Goal: Task Accomplishment & Management: Manage account settings

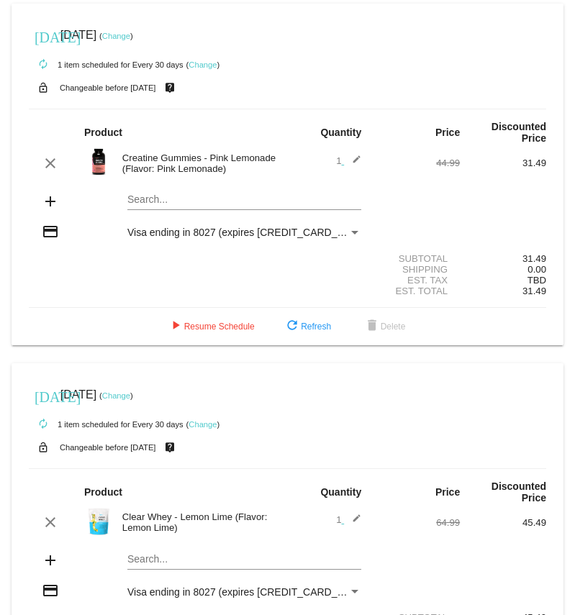
scroll to position [12, 0]
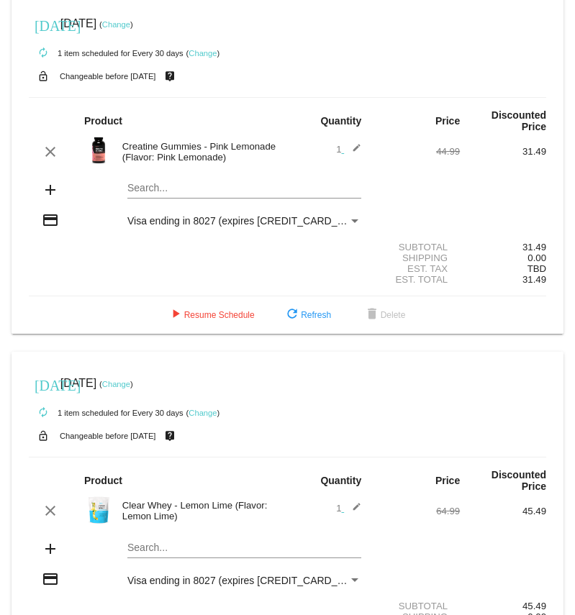
click at [206, 54] on link "Change" at bounding box center [203, 53] width 28 height 9
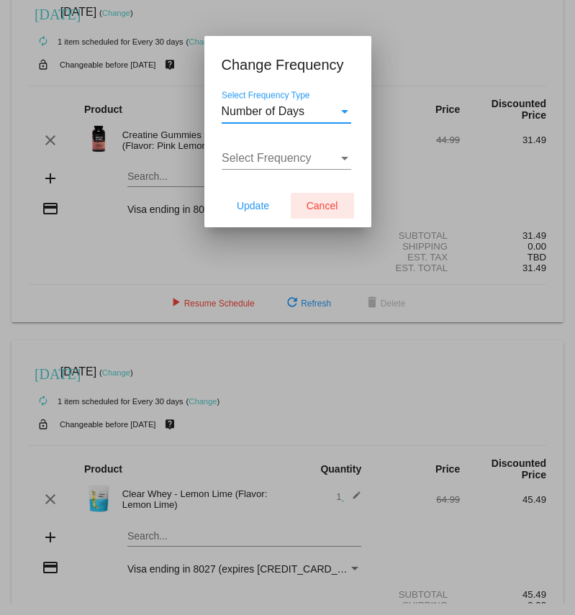
click at [325, 199] on button "Cancel" at bounding box center [322, 206] width 63 height 26
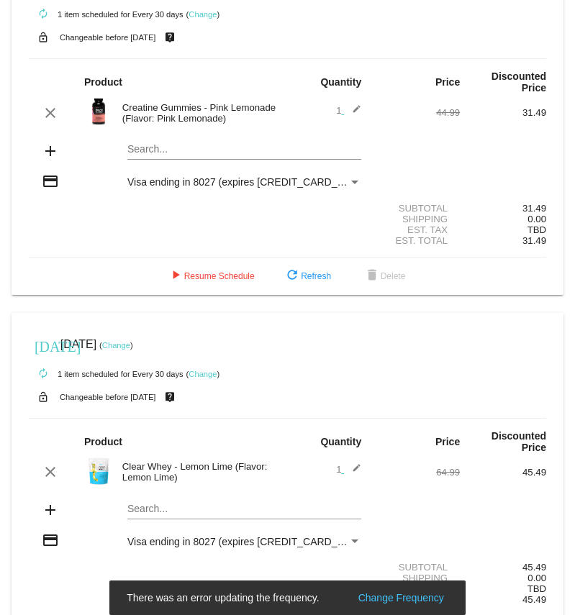
scroll to position [48, 0]
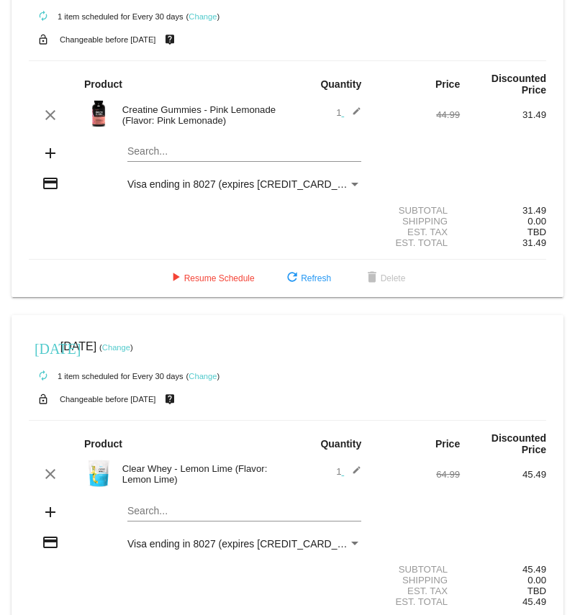
click at [354, 109] on mat-icon "edit" at bounding box center [352, 115] width 17 height 17
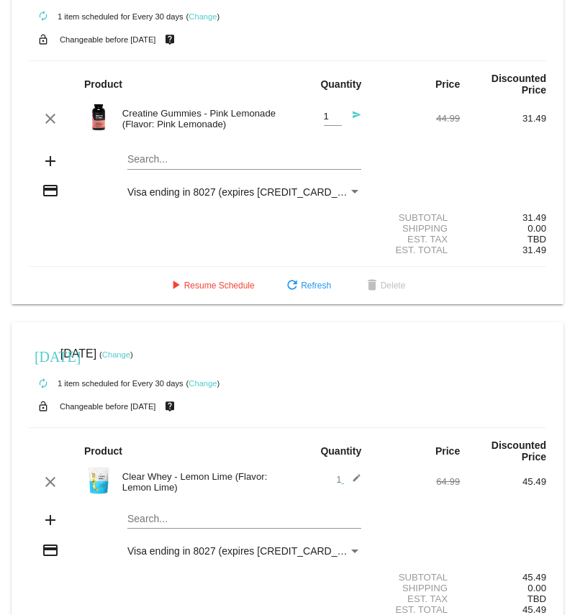
click at [354, 109] on div "1 Quantity send" at bounding box center [331, 118] width 62 height 39
click at [40, 167] on div "add" at bounding box center [50, 162] width 43 height 19
click at [53, 163] on mat-icon "add" at bounding box center [50, 161] width 17 height 17
click at [162, 164] on mat-card "[DATE] [DATE] ( Change ) autorenew 1 item scheduled for Every 30 days ( Change …" at bounding box center [288, 129] width 552 height 349
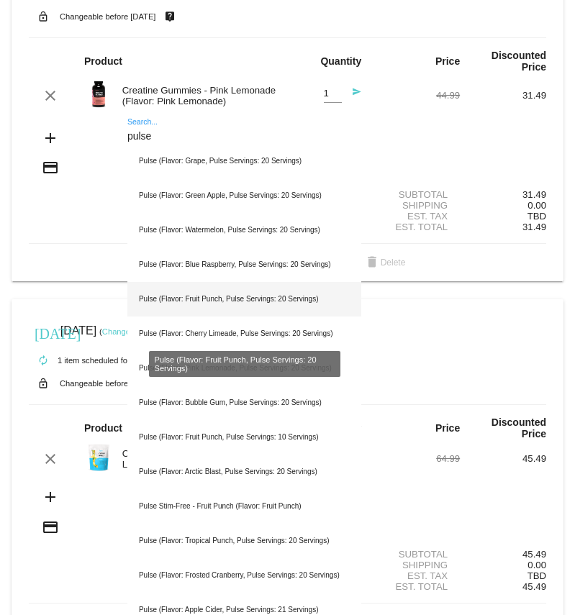
scroll to position [76, 0]
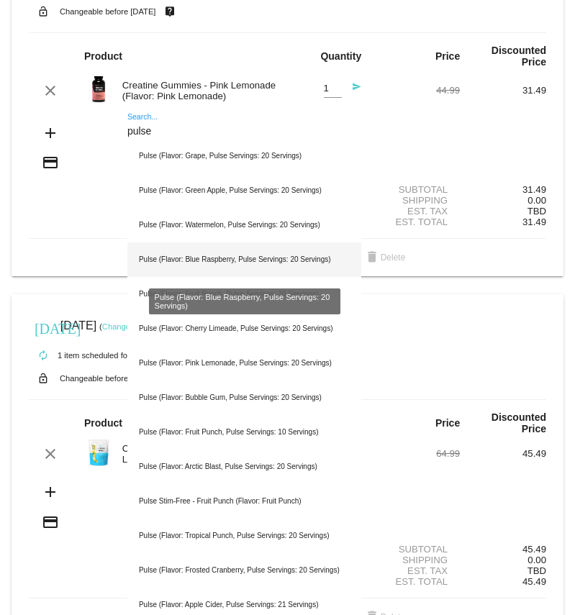
type input "pulse"
click at [196, 261] on div "Pulse (Flavor: Blue Raspberry, Pulse Servings: 20 Servings)" at bounding box center [244, 260] width 234 height 35
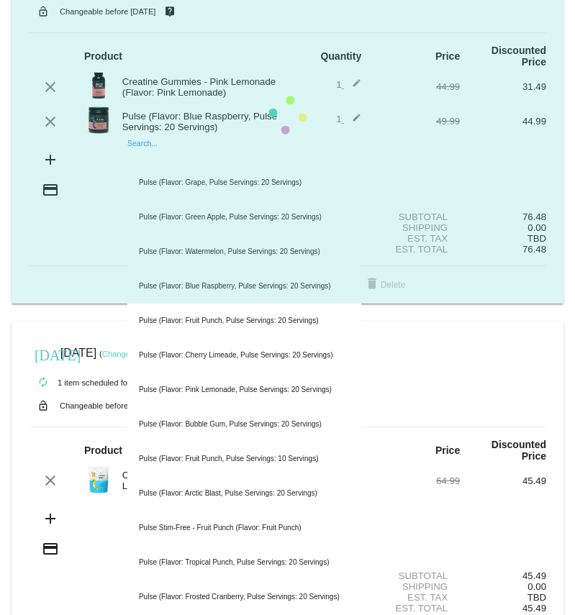
click at [156, 163] on input "Search..." at bounding box center [244, 159] width 234 height 12
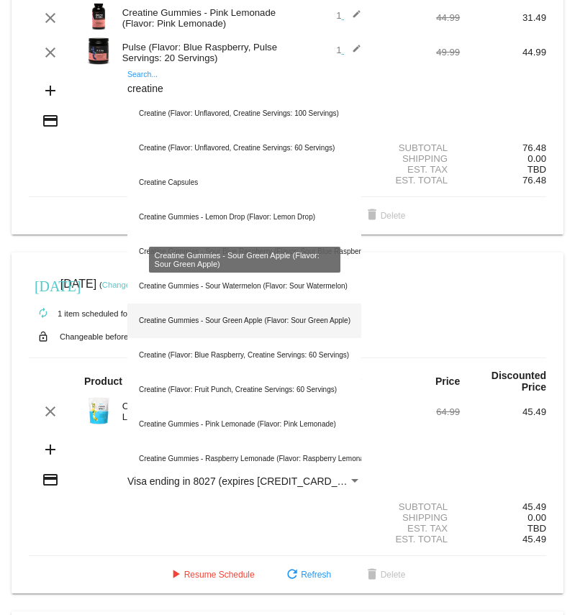
scroll to position [143, 0]
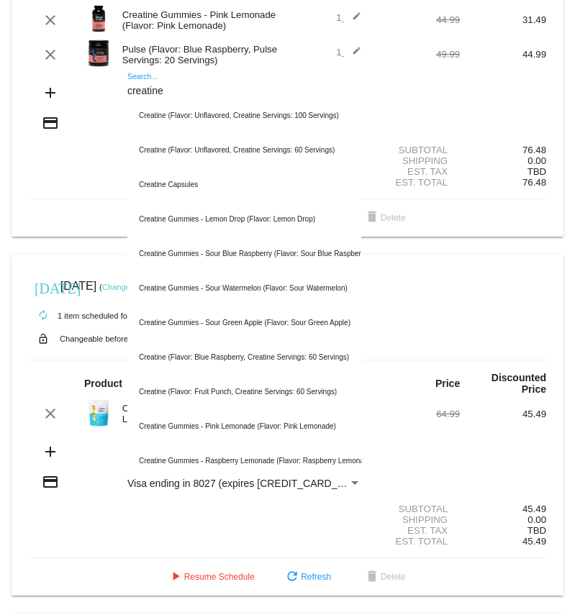
click at [140, 88] on input "creatine" at bounding box center [244, 92] width 234 height 12
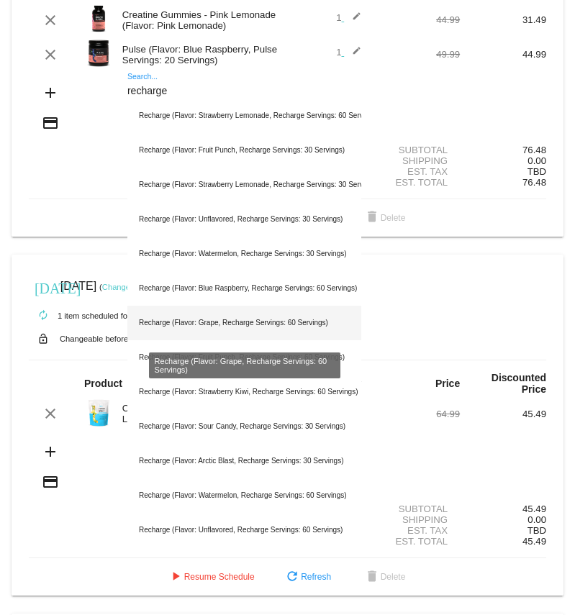
type input "recharge"
click at [185, 324] on div "Recharge (Flavor: Grape, Recharge Servings: 60 Servings)" at bounding box center [244, 323] width 234 height 35
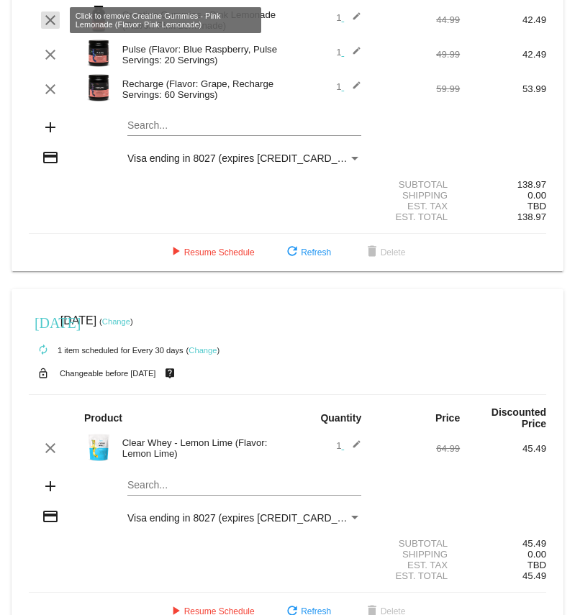
click at [49, 22] on mat-icon "clear" at bounding box center [50, 20] width 17 height 17
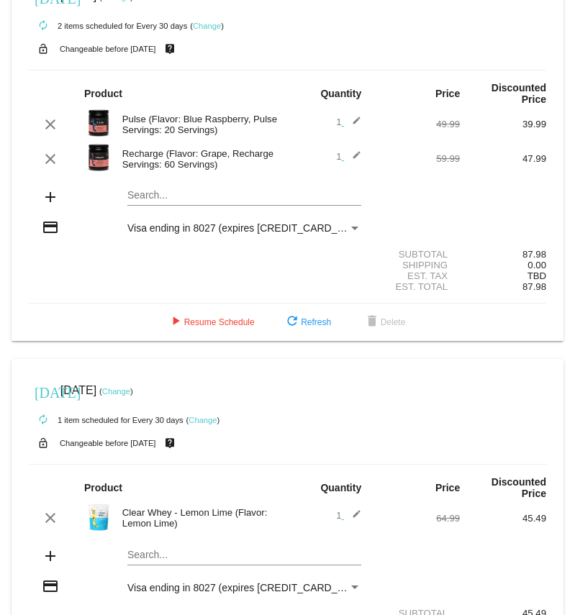
scroll to position [0, 0]
